Goal: Information Seeking & Learning: Understand process/instructions

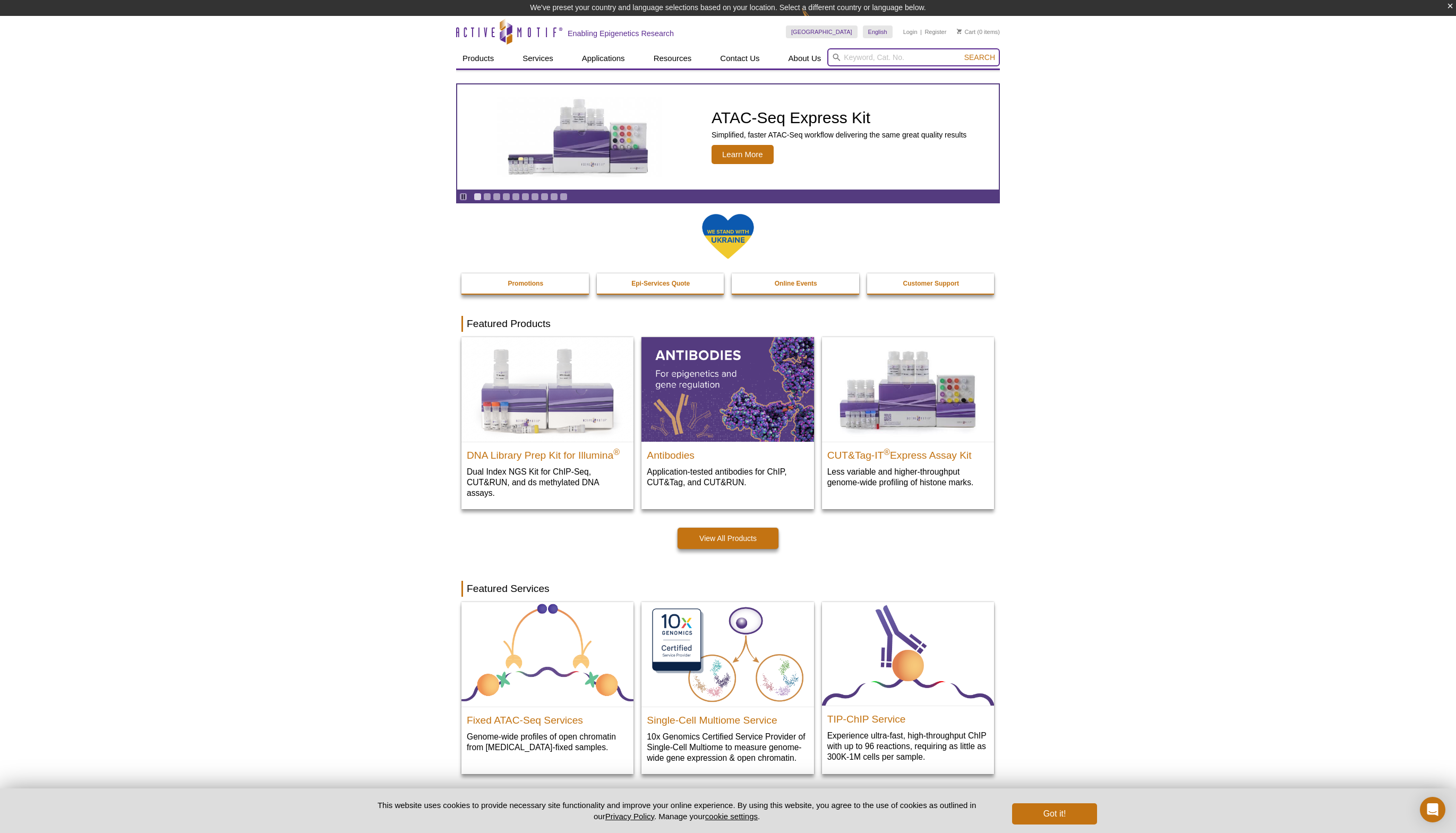
click at [898, 63] on input "search" at bounding box center [914, 58] width 173 height 18
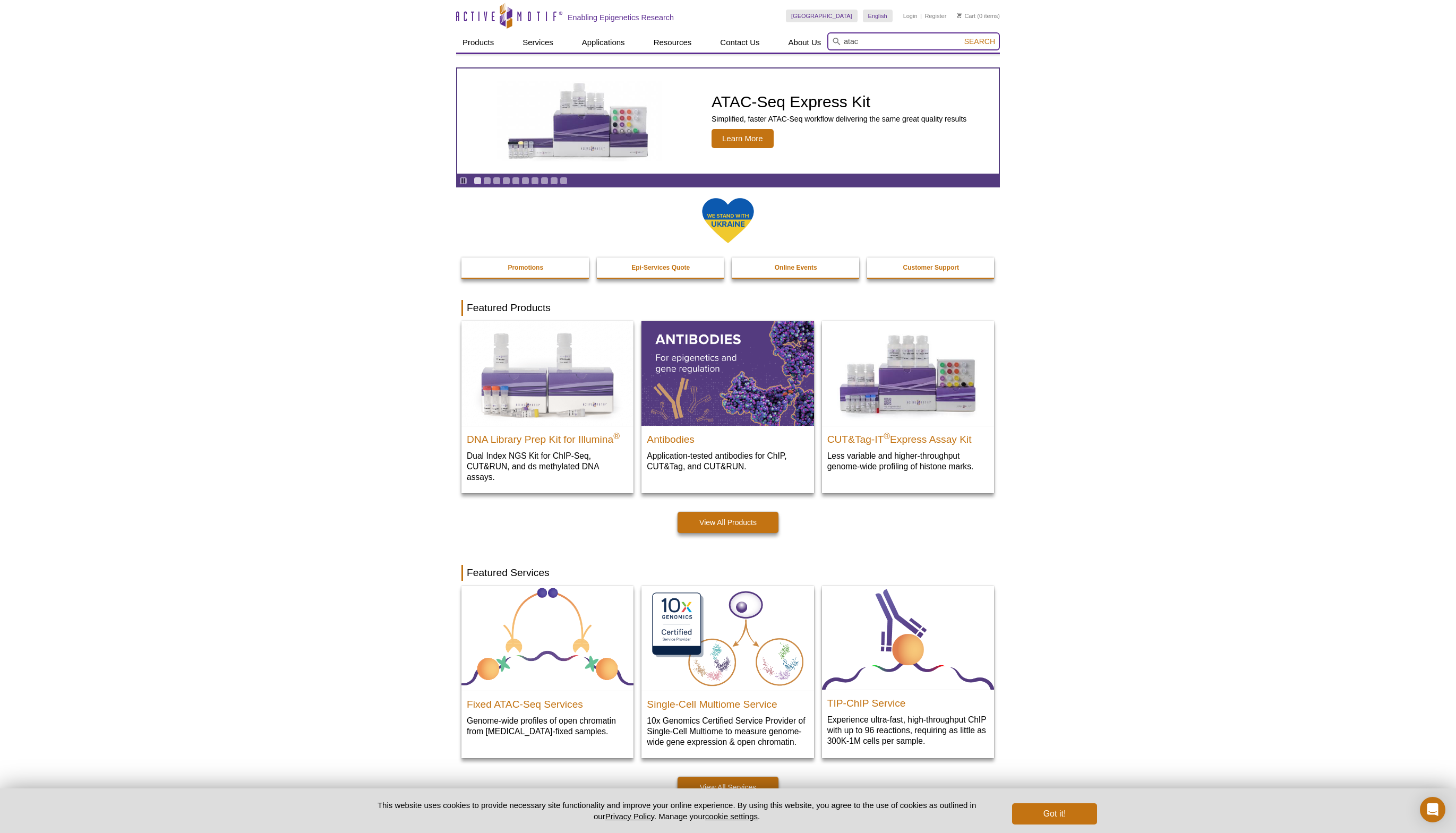
type input "atac"
click at [961, 37] on button "Search" at bounding box center [980, 41] width 37 height 10
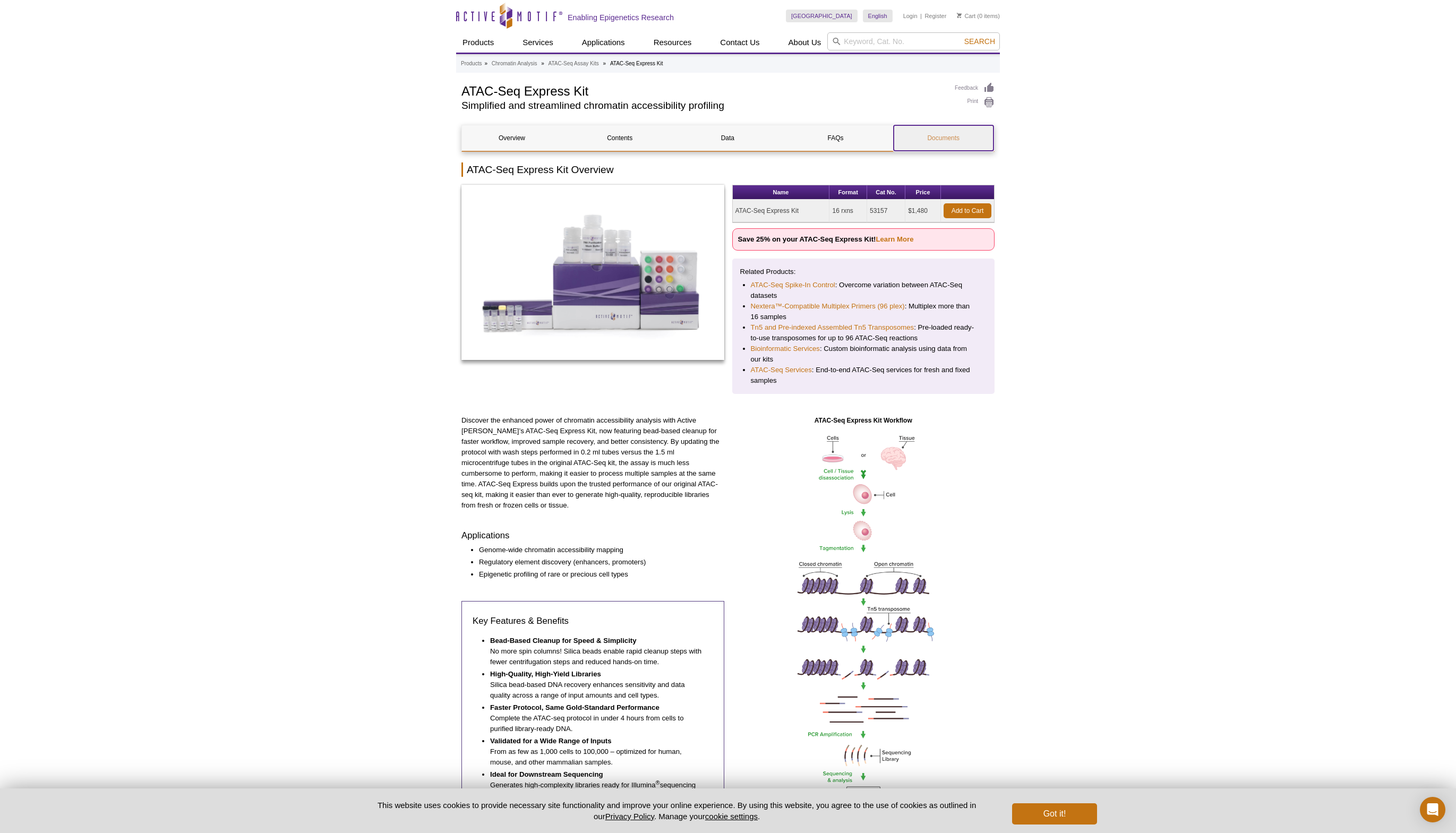
click at [951, 137] on link "Documents" at bounding box center [943, 138] width 100 height 25
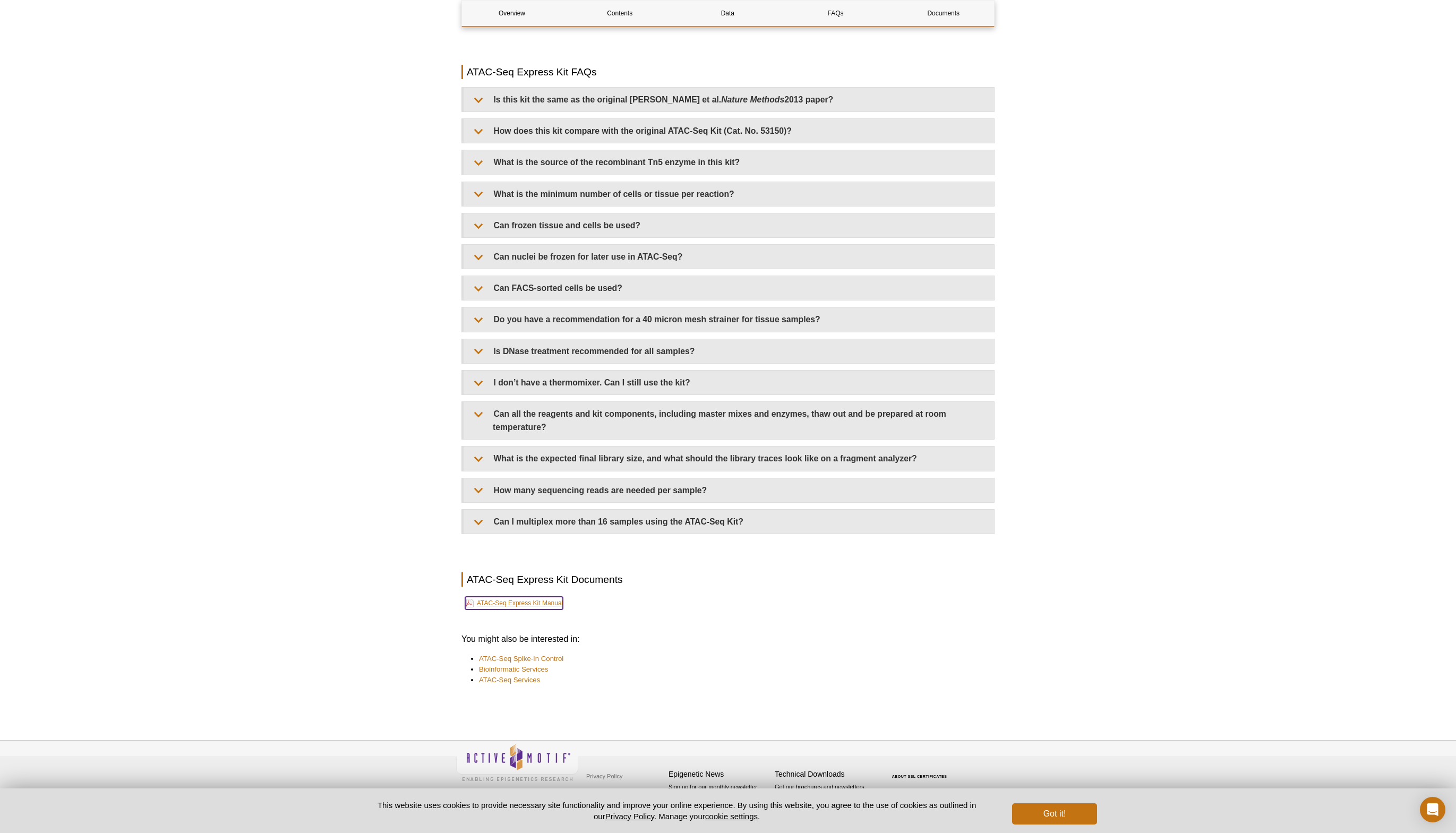
click at [519, 601] on link "ATAC-Seq Express Kit Manual" at bounding box center [514, 603] width 98 height 13
